Goal: Information Seeking & Learning: Learn about a topic

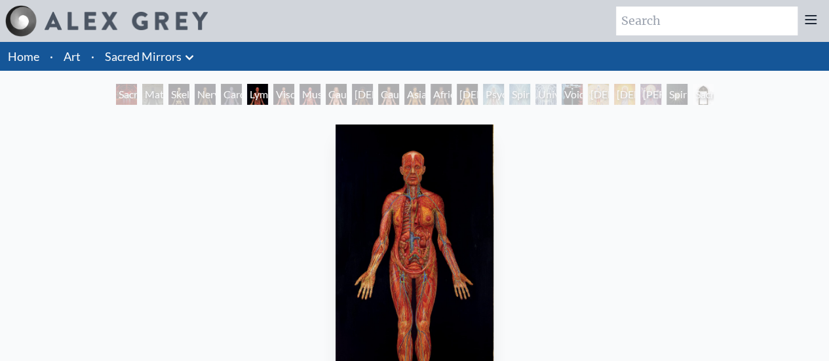
click at [147, 96] on div "Material World" at bounding box center [152, 94] width 21 height 21
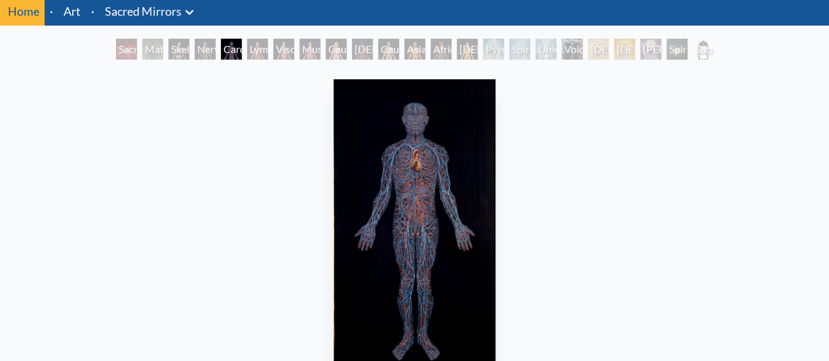
scroll to position [66, 0]
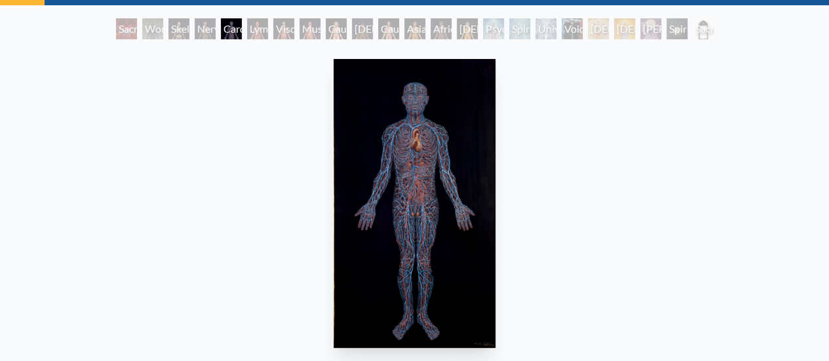
scroll to position [26, 0]
